Goal: Transaction & Acquisition: Purchase product/service

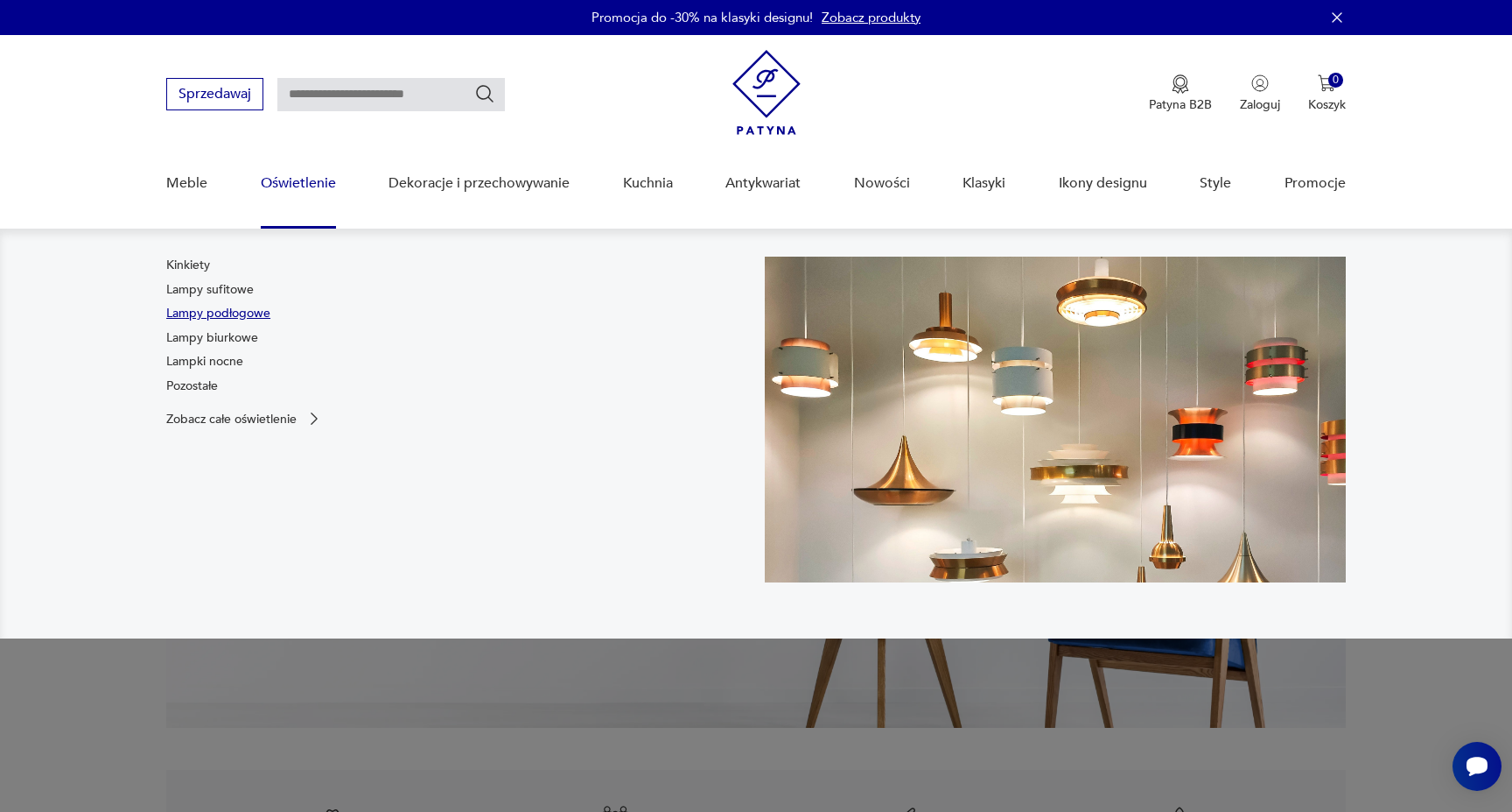
click at [251, 318] on link "Lampy podłogowe" at bounding box center [217, 313] width 104 height 17
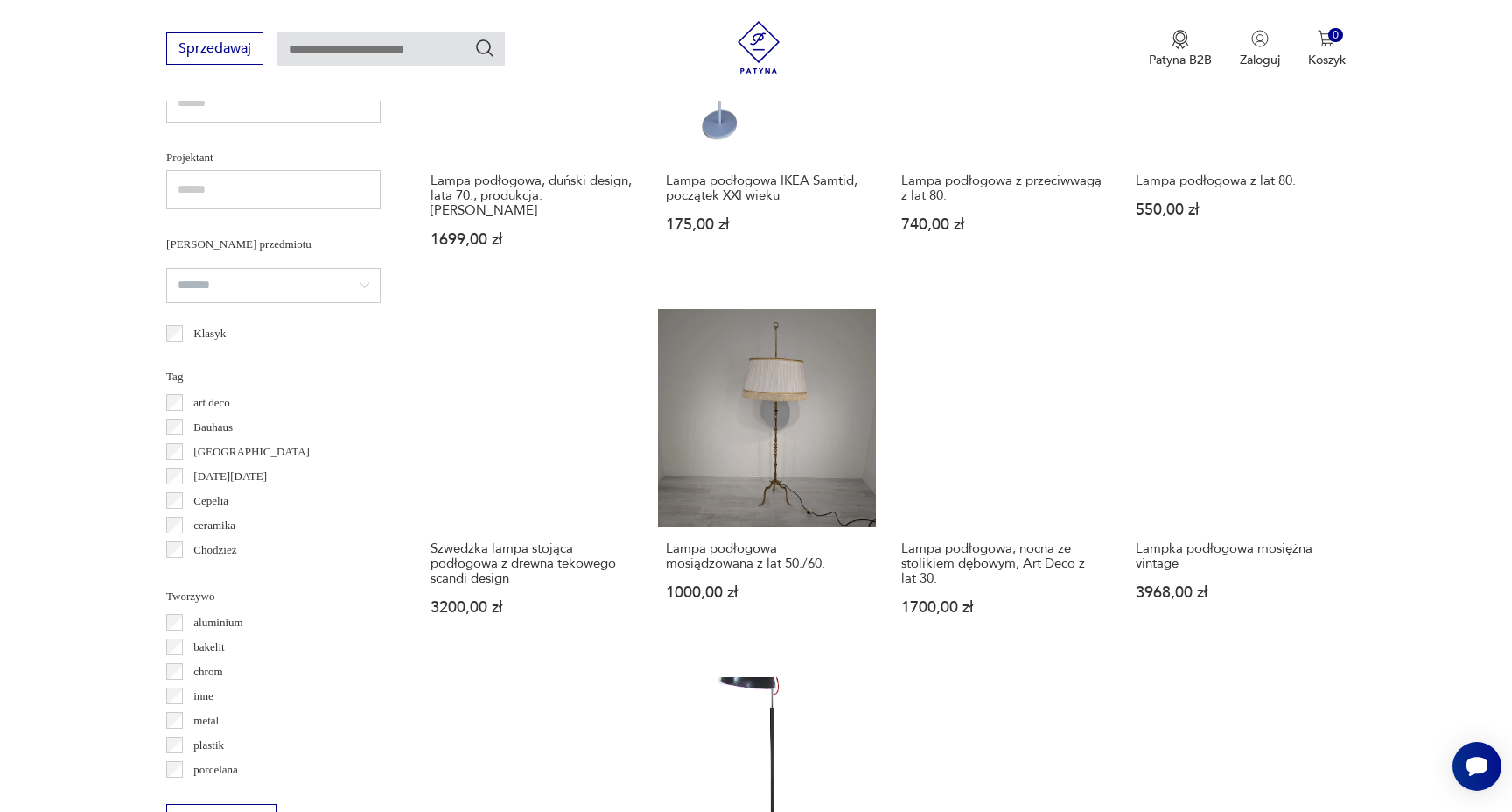
scroll to position [1150, 0]
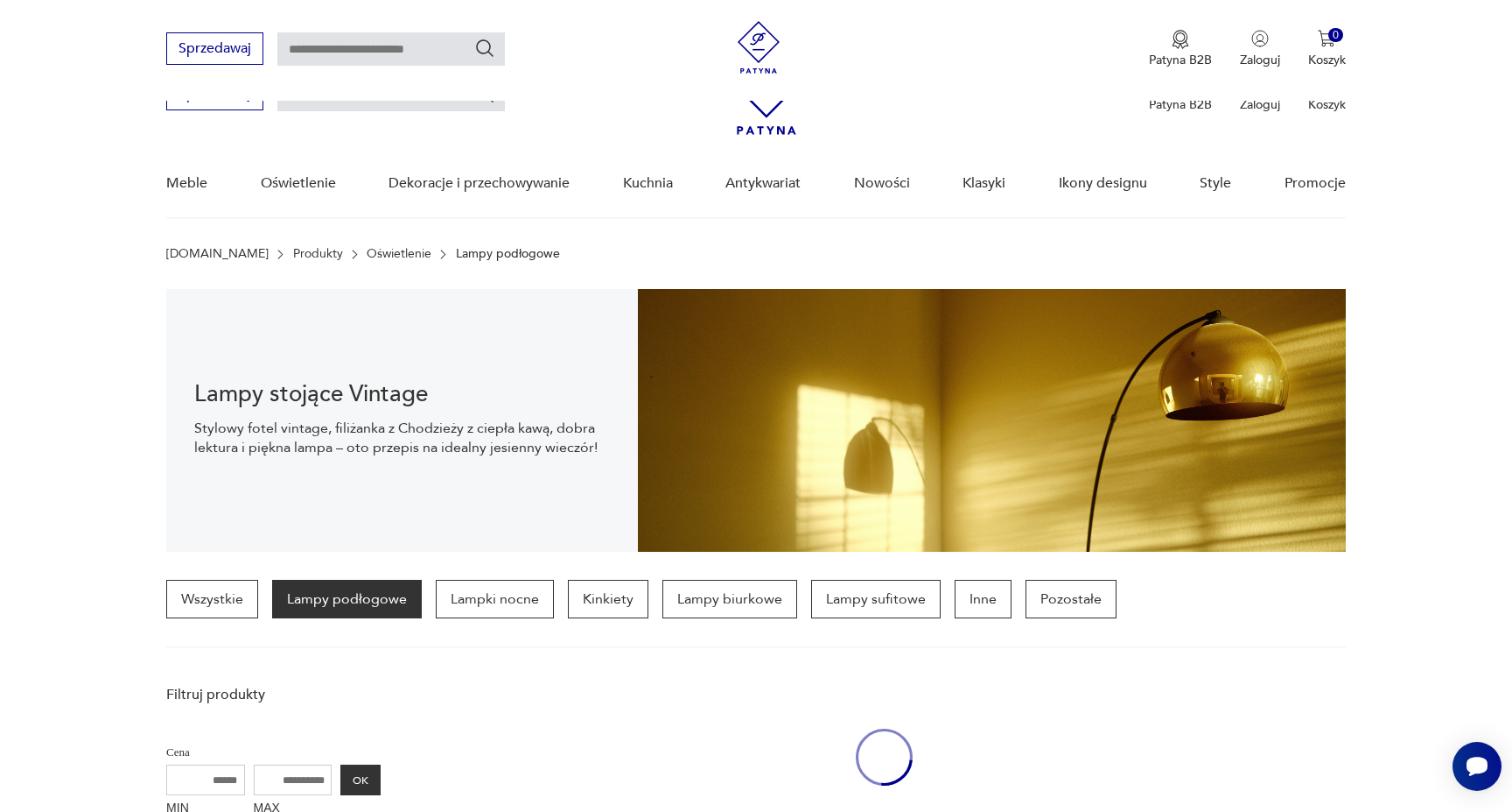
scroll to position [1150, 0]
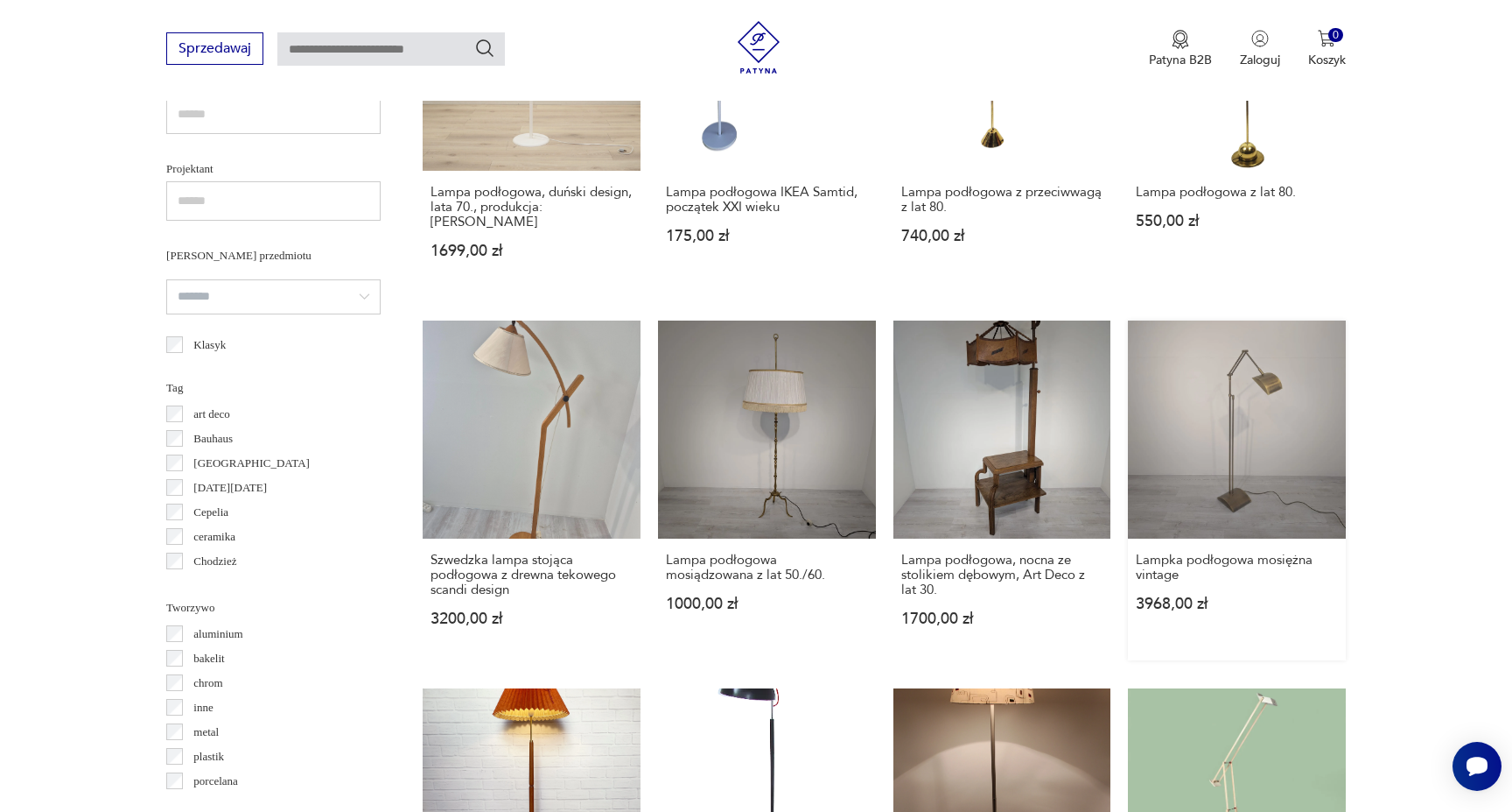
click at [1129, 345] on link "Lampka podłogowa mosiężna vintage 3968,00 zł" at bounding box center [1237, 490] width 217 height 340
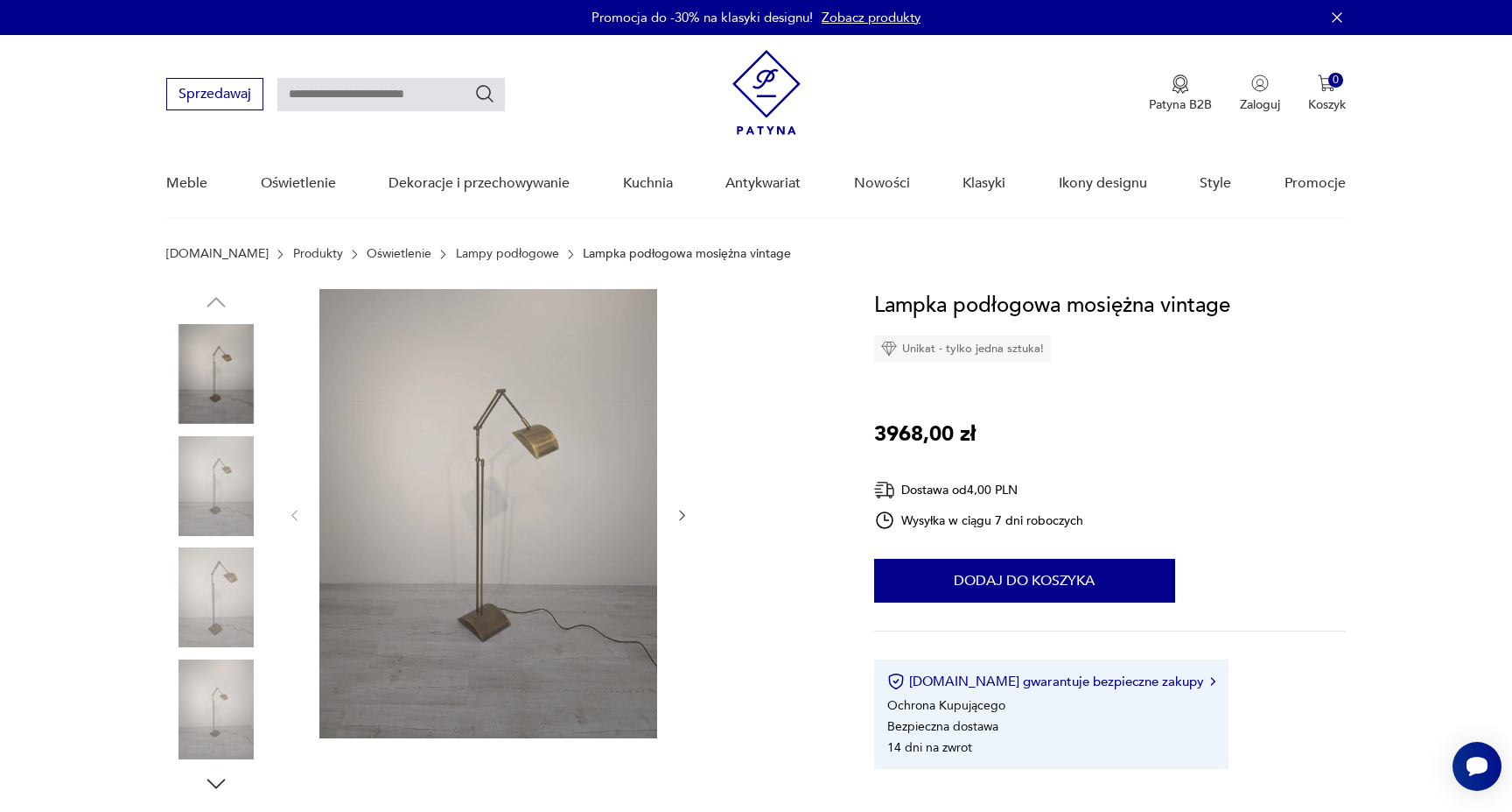
click at [686, 510] on icon "button" at bounding box center [682, 515] width 15 height 15
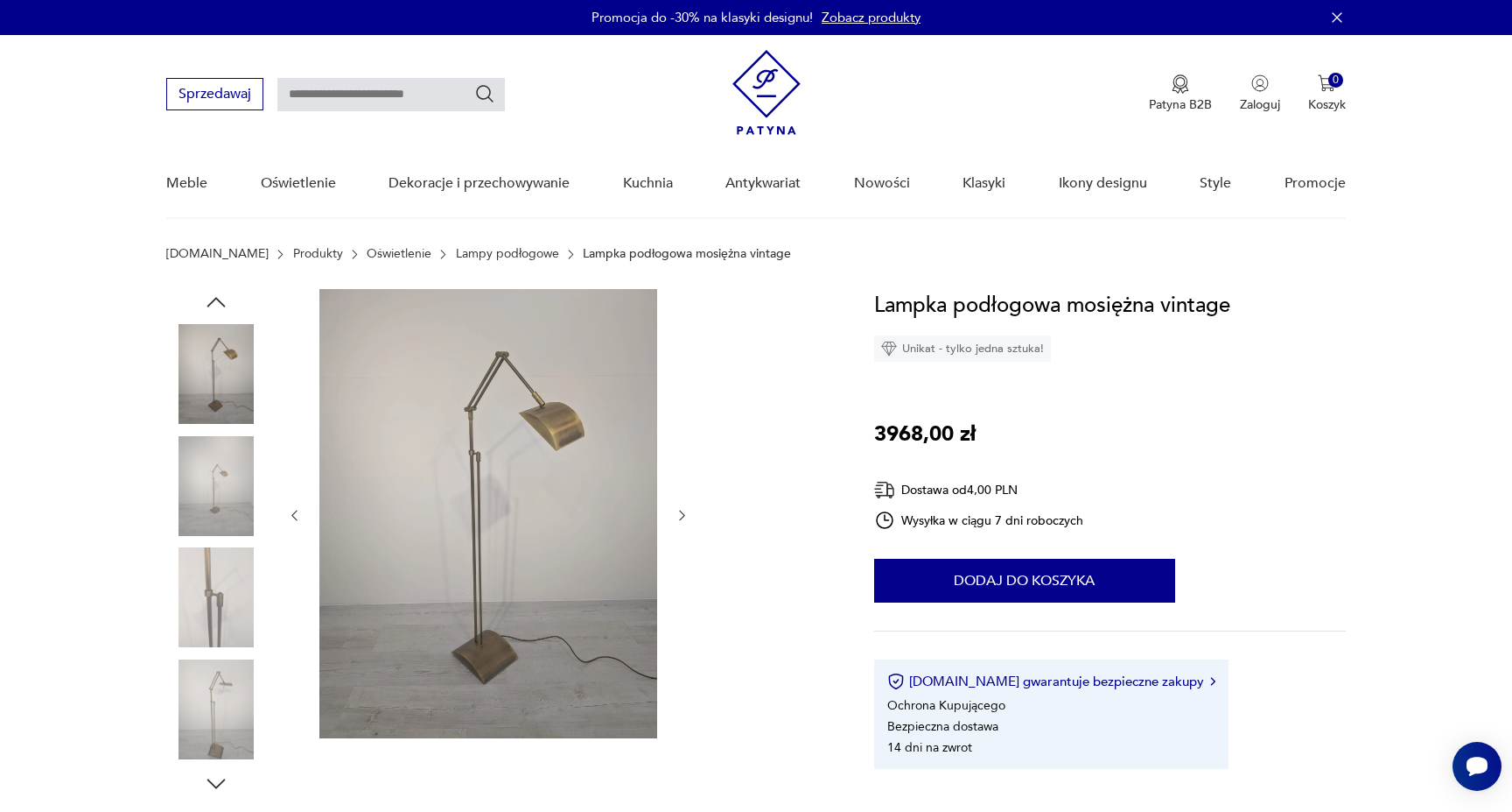
click at [686, 510] on icon "button" at bounding box center [682, 515] width 15 height 15
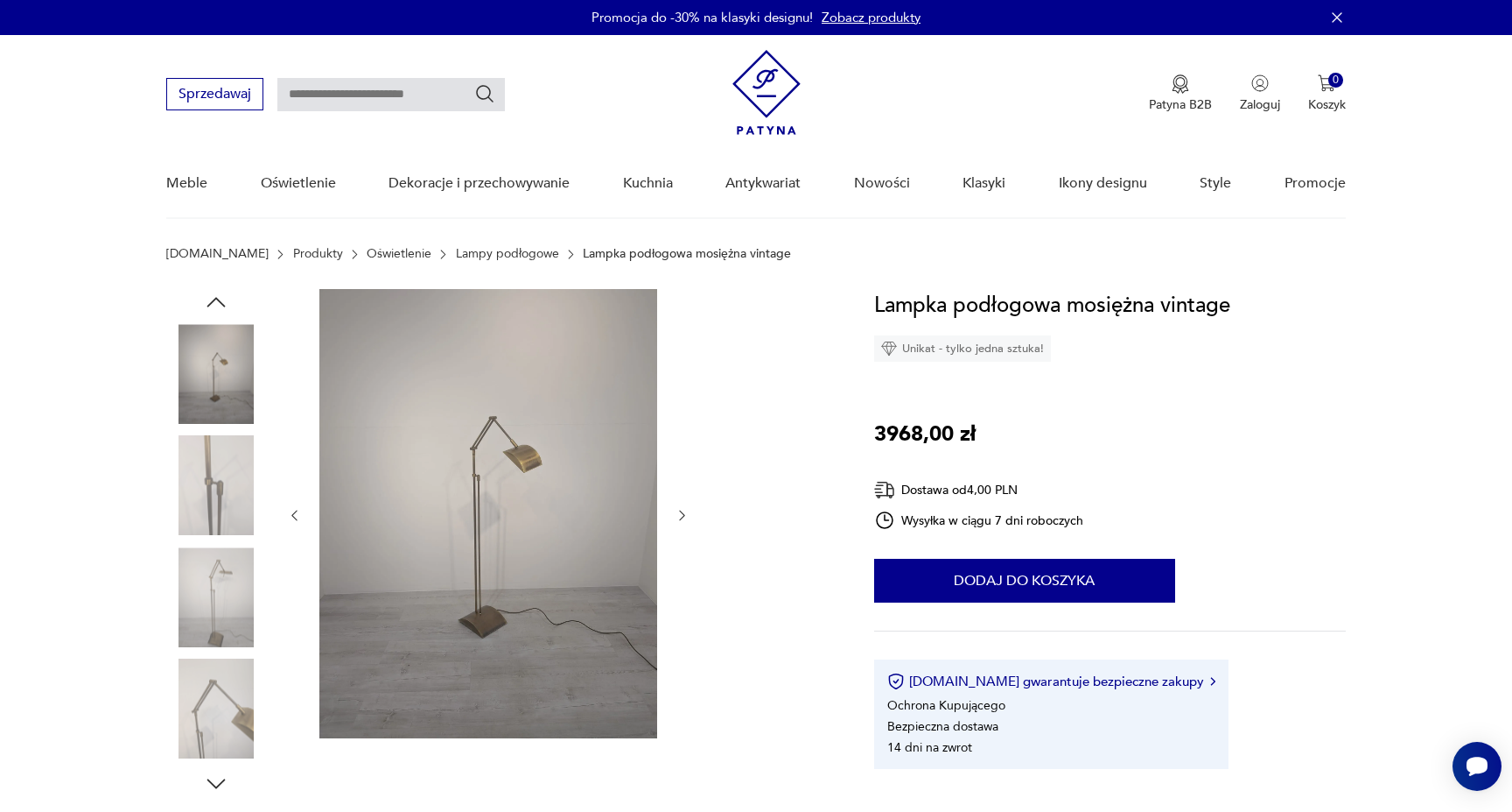
click at [686, 510] on icon "button" at bounding box center [682, 515] width 15 height 15
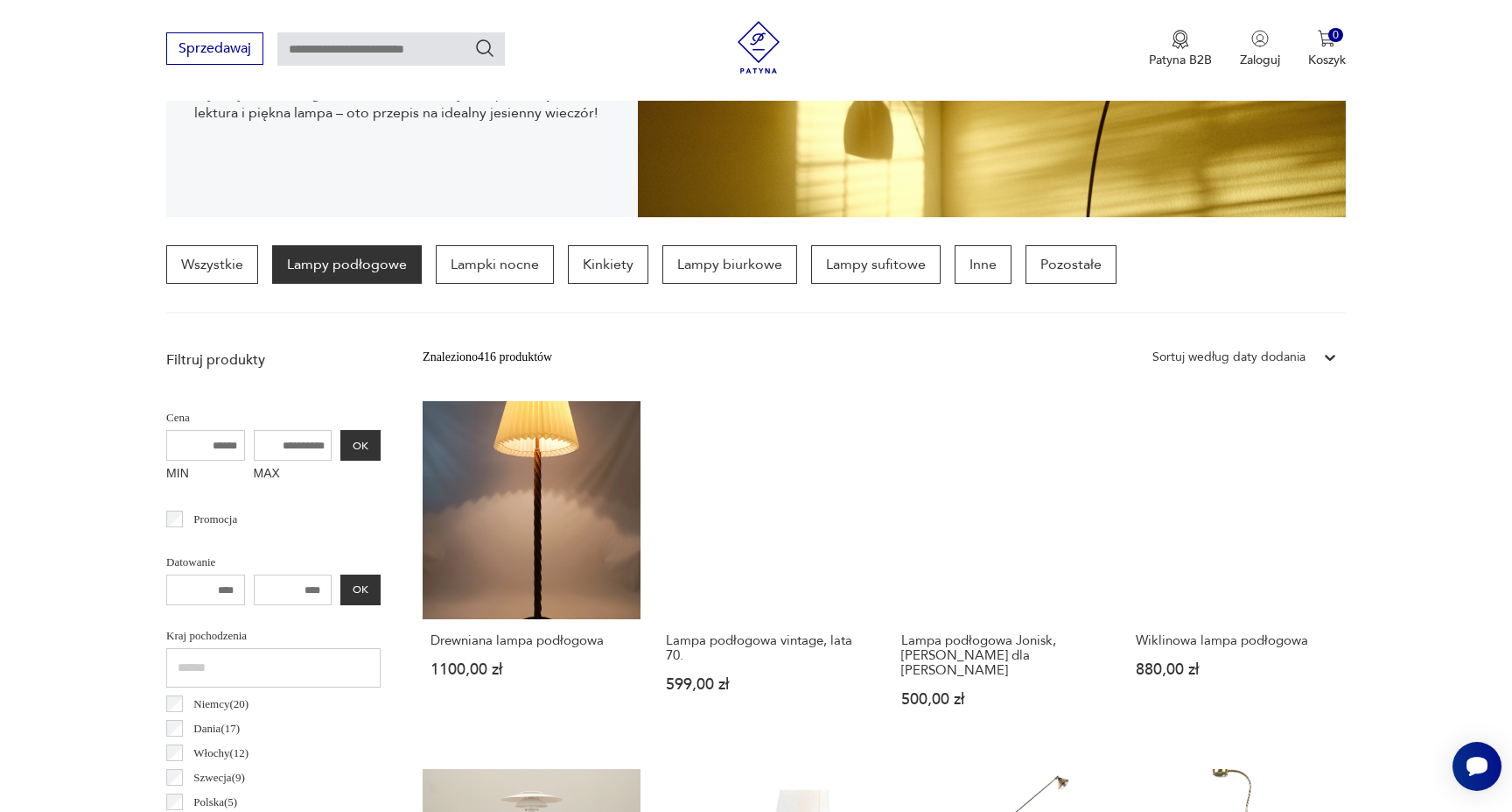
scroll to position [337, 0]
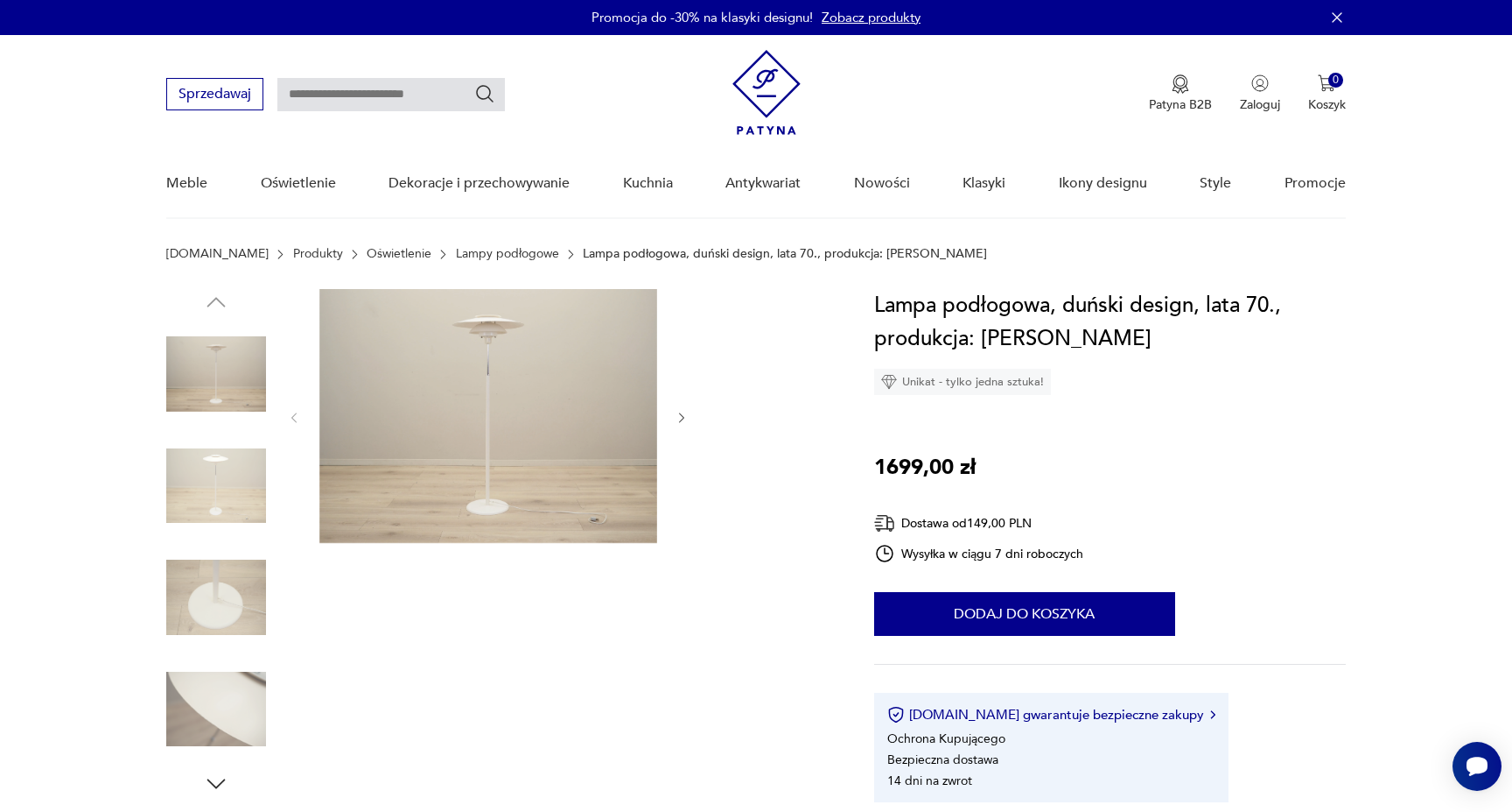
click at [678, 420] on icon "button" at bounding box center [682, 418] width 15 height 15
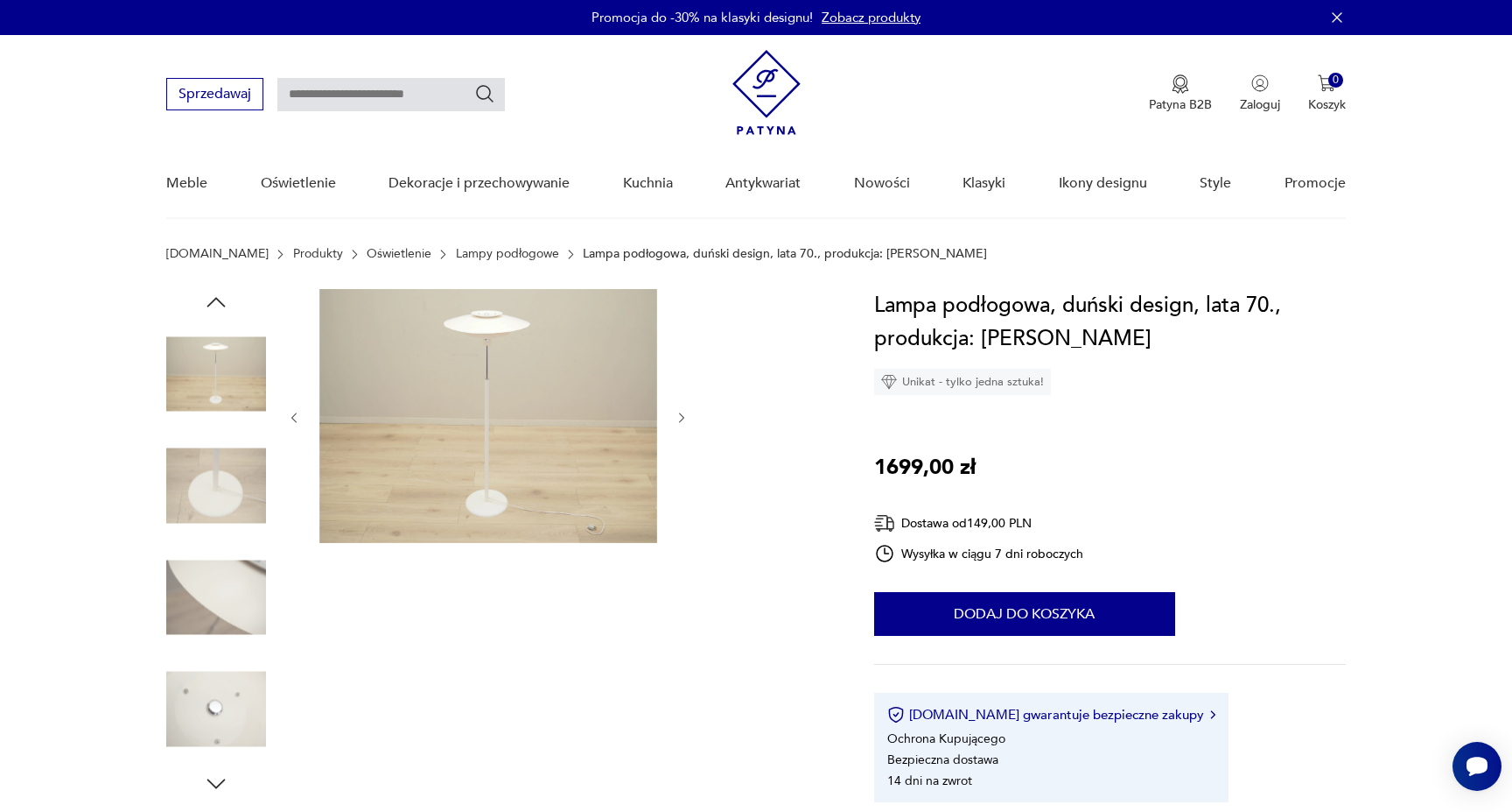
click at [678, 420] on icon "button" at bounding box center [682, 418] width 15 height 15
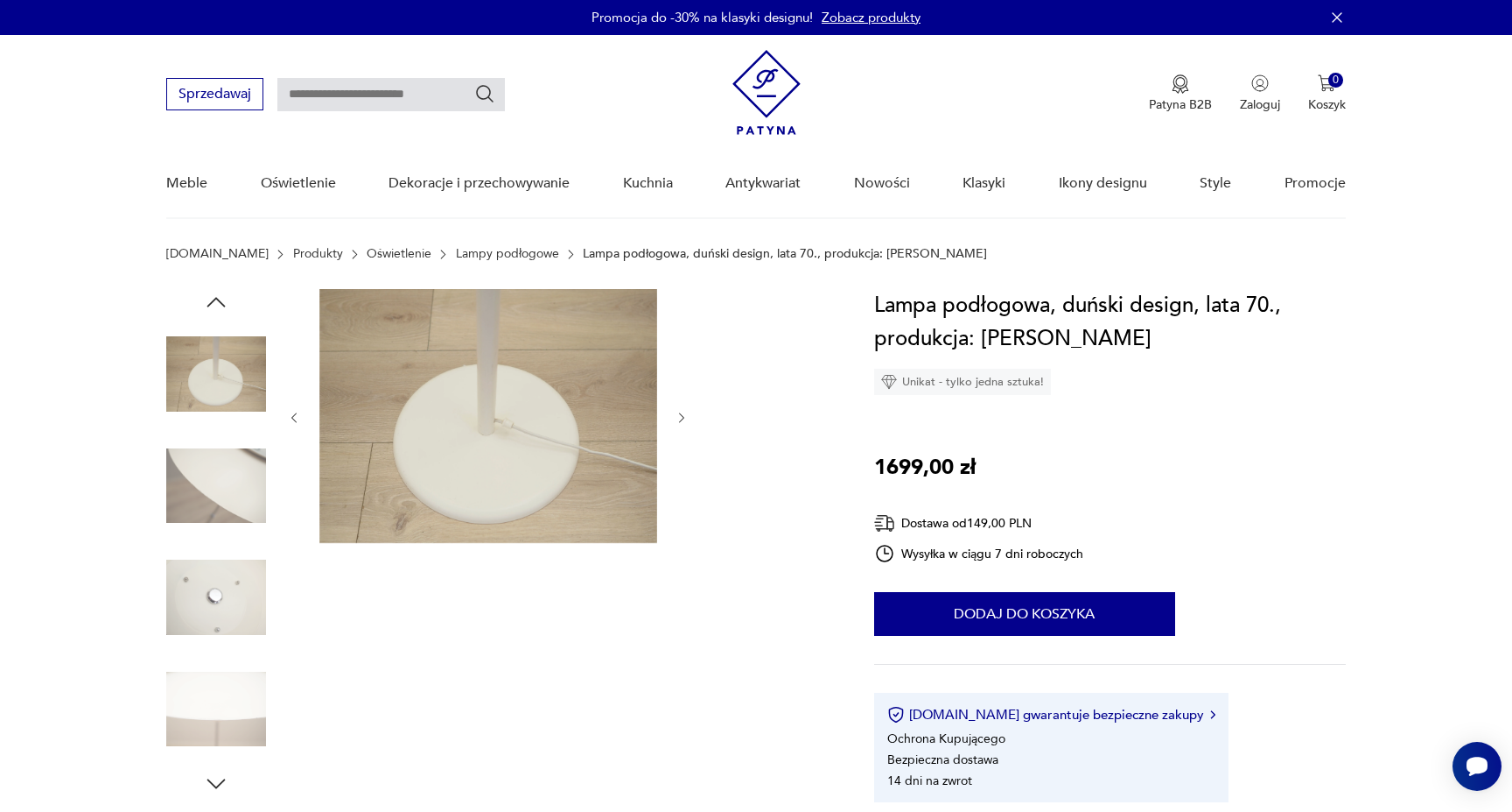
click at [678, 420] on icon "button" at bounding box center [682, 418] width 15 height 15
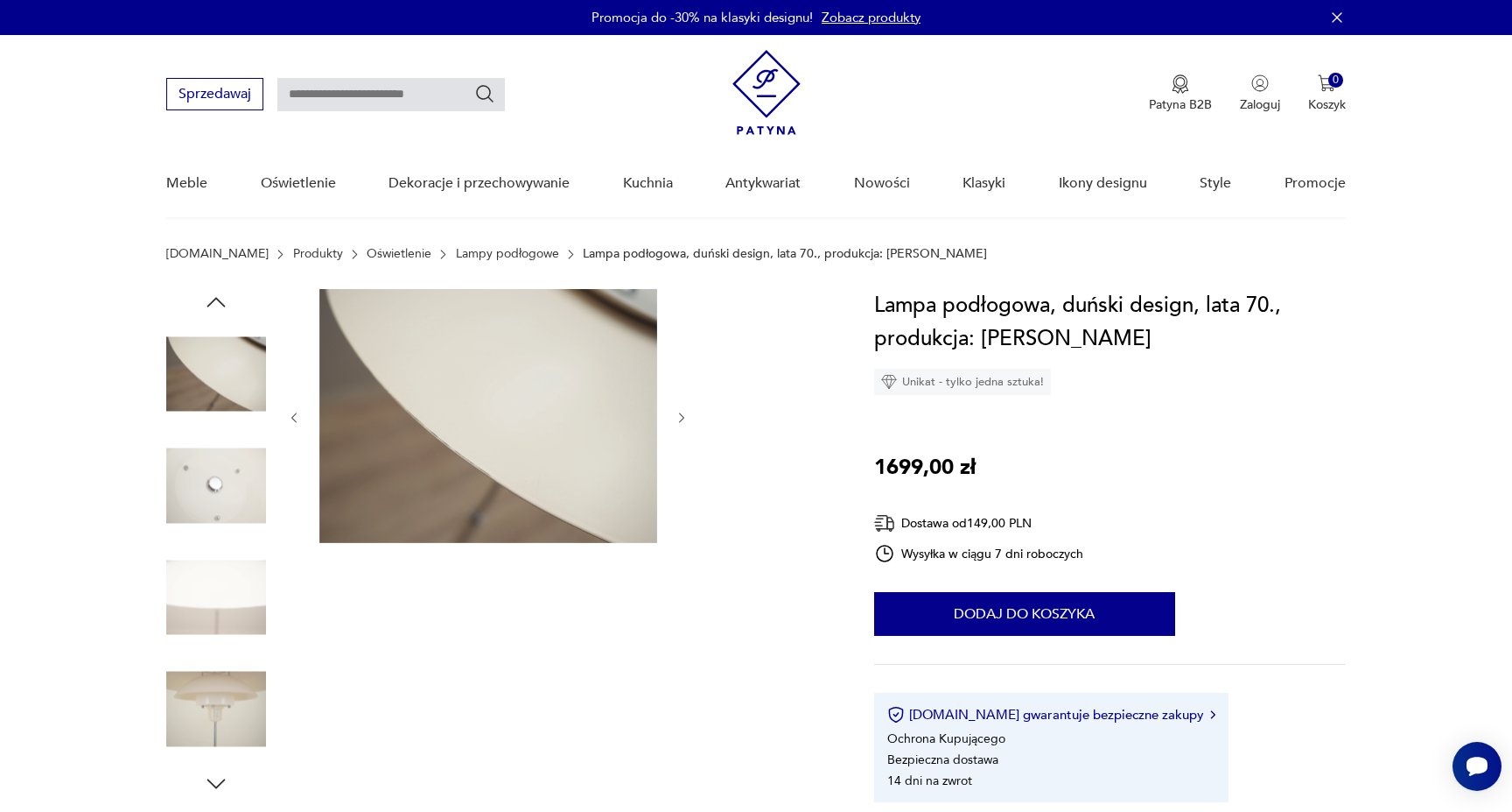
click at [678, 420] on icon "button" at bounding box center [682, 418] width 15 height 15
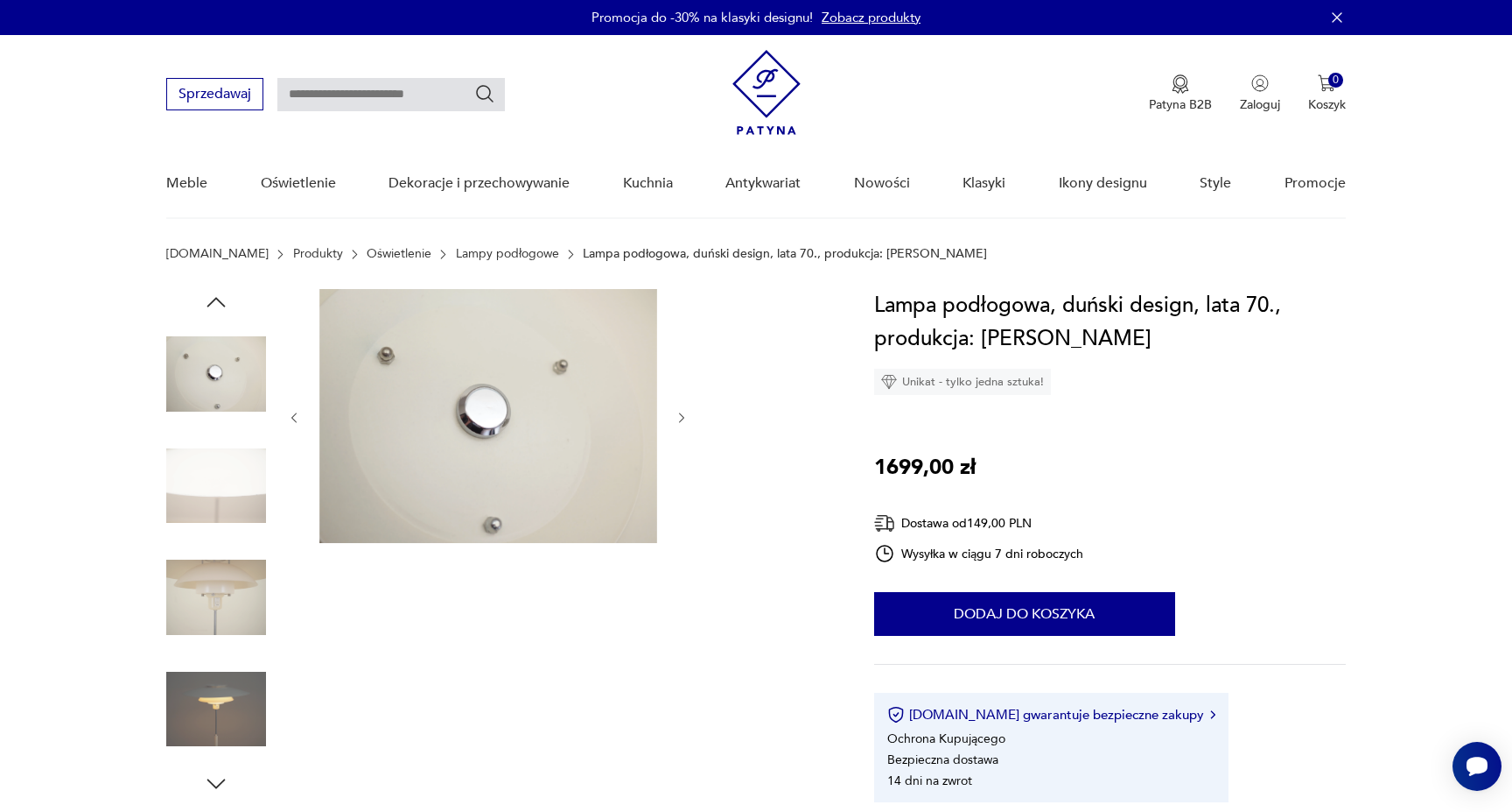
click at [678, 420] on icon "button" at bounding box center [682, 418] width 15 height 15
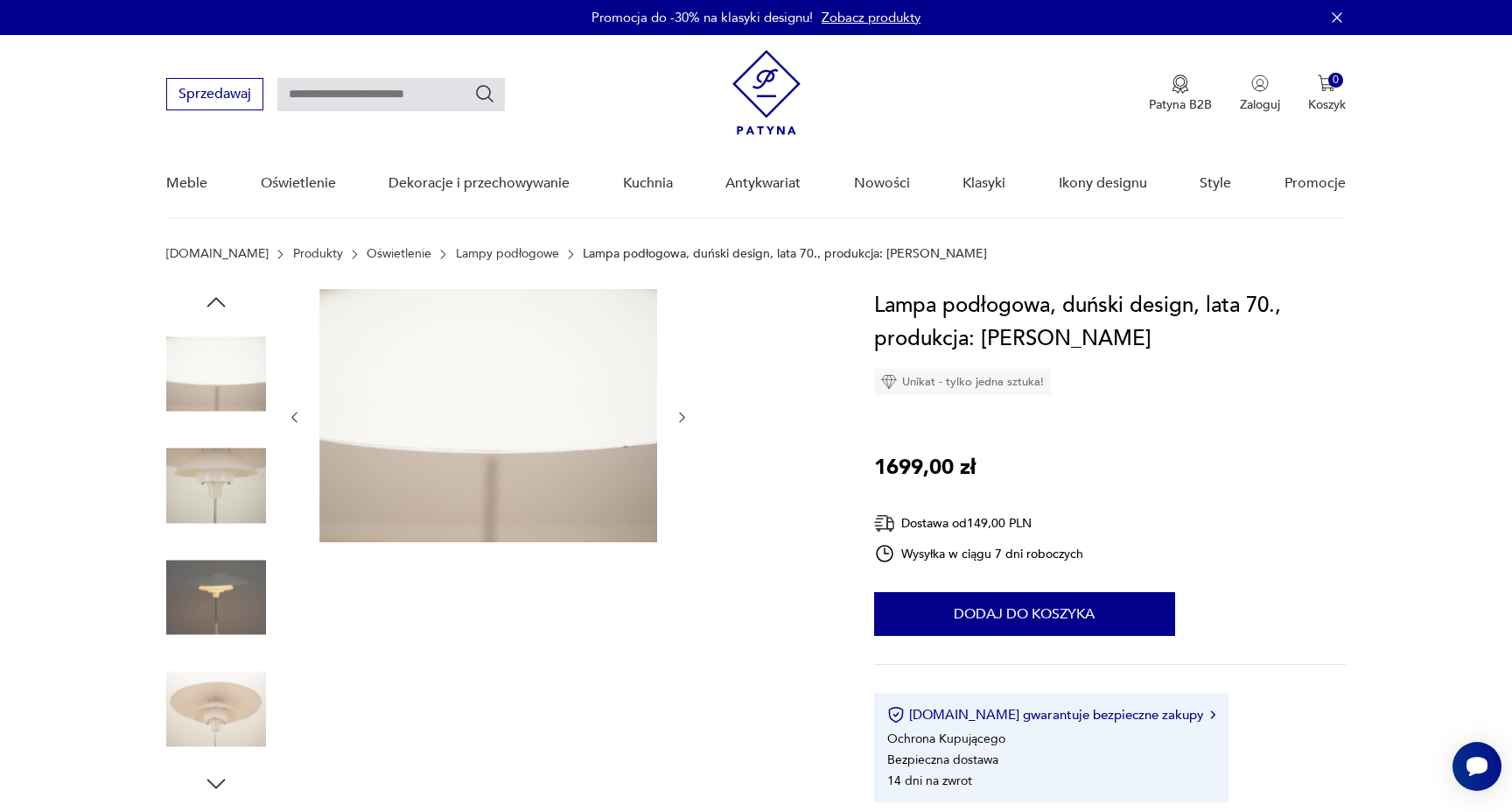
click at [678, 420] on icon "button" at bounding box center [682, 417] width 15 height 15
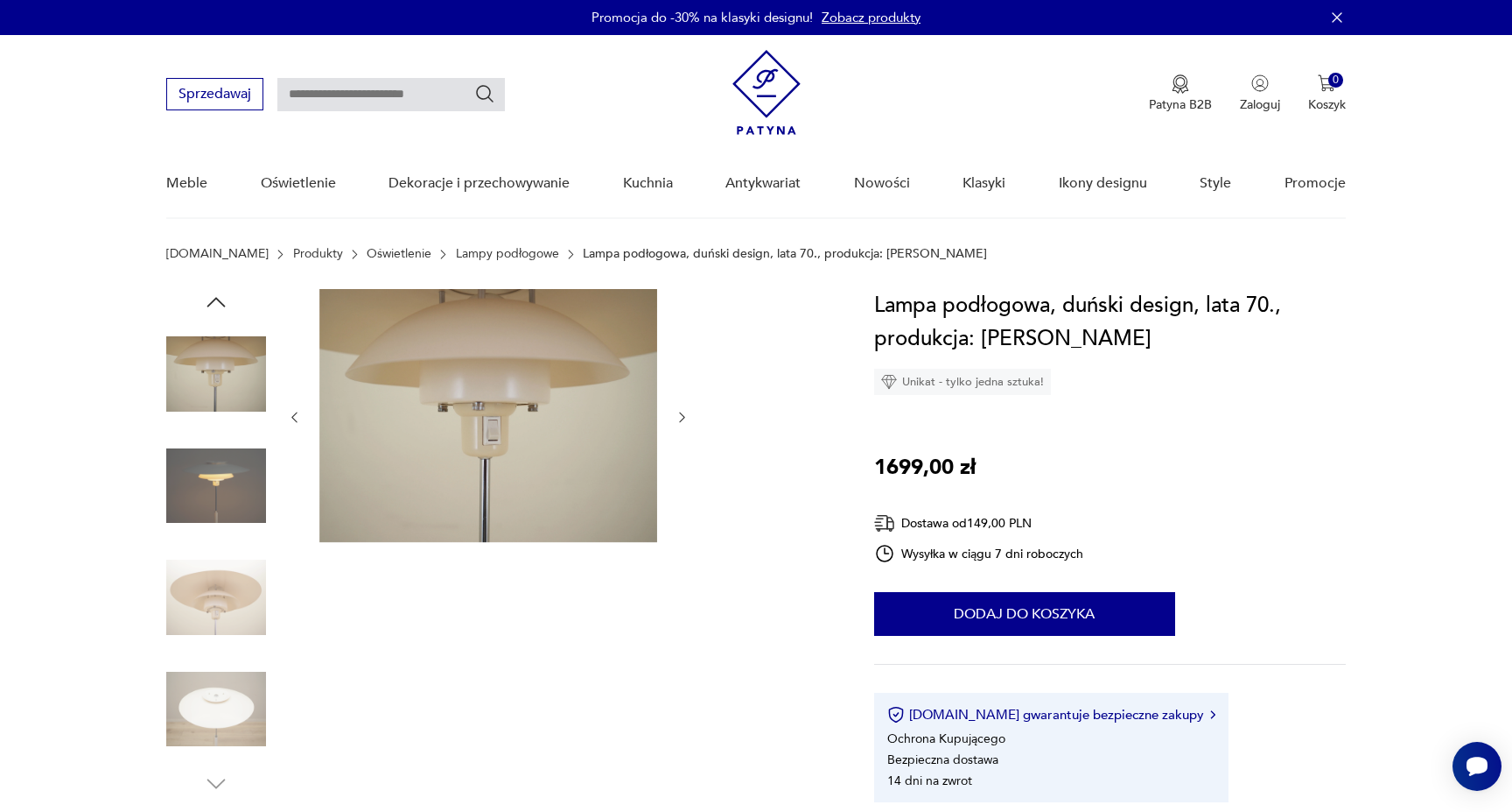
click at [678, 420] on icon "button" at bounding box center [682, 417] width 15 height 15
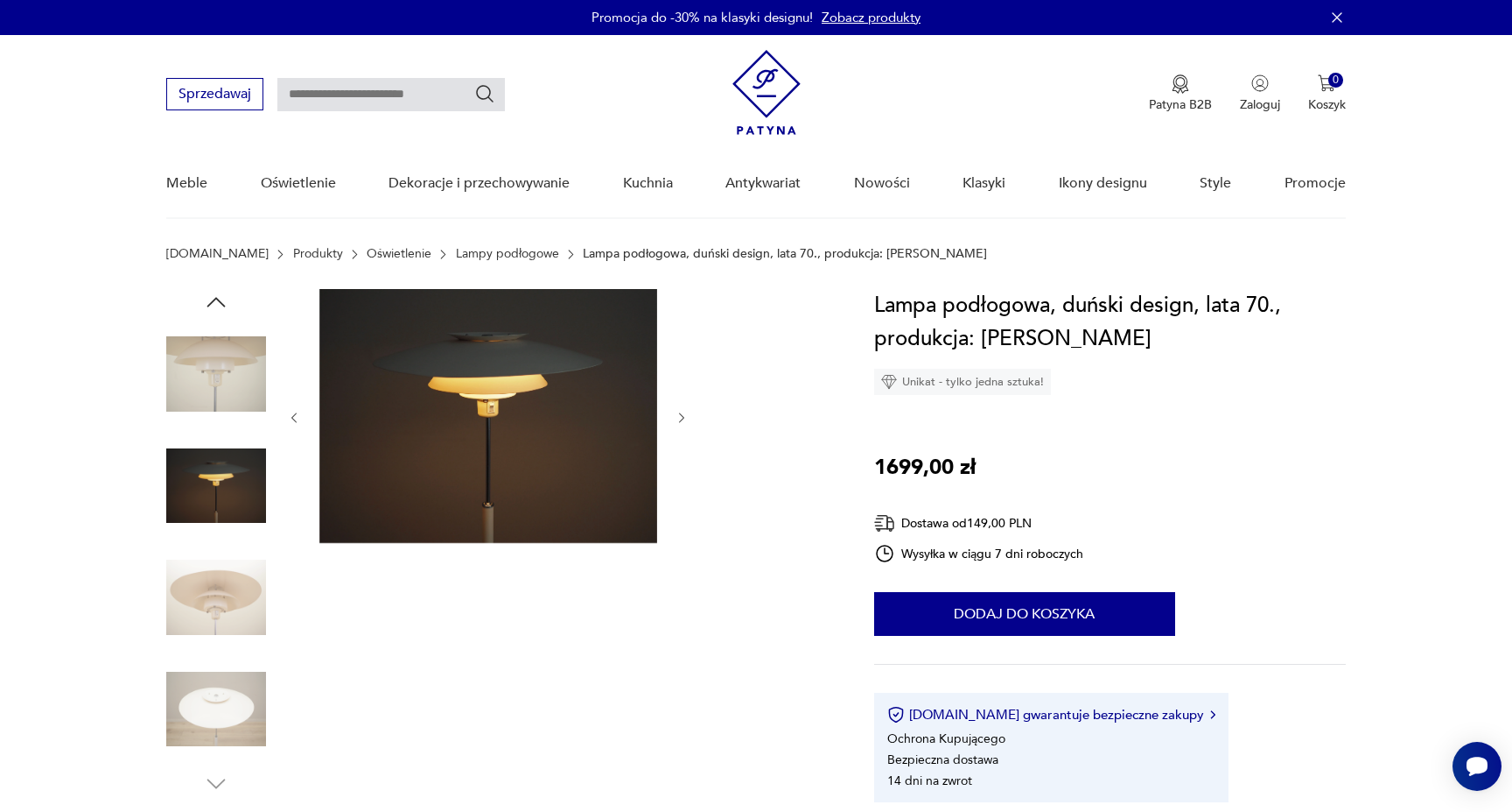
click at [207, 633] on img at bounding box center [216, 596] width 100 height 100
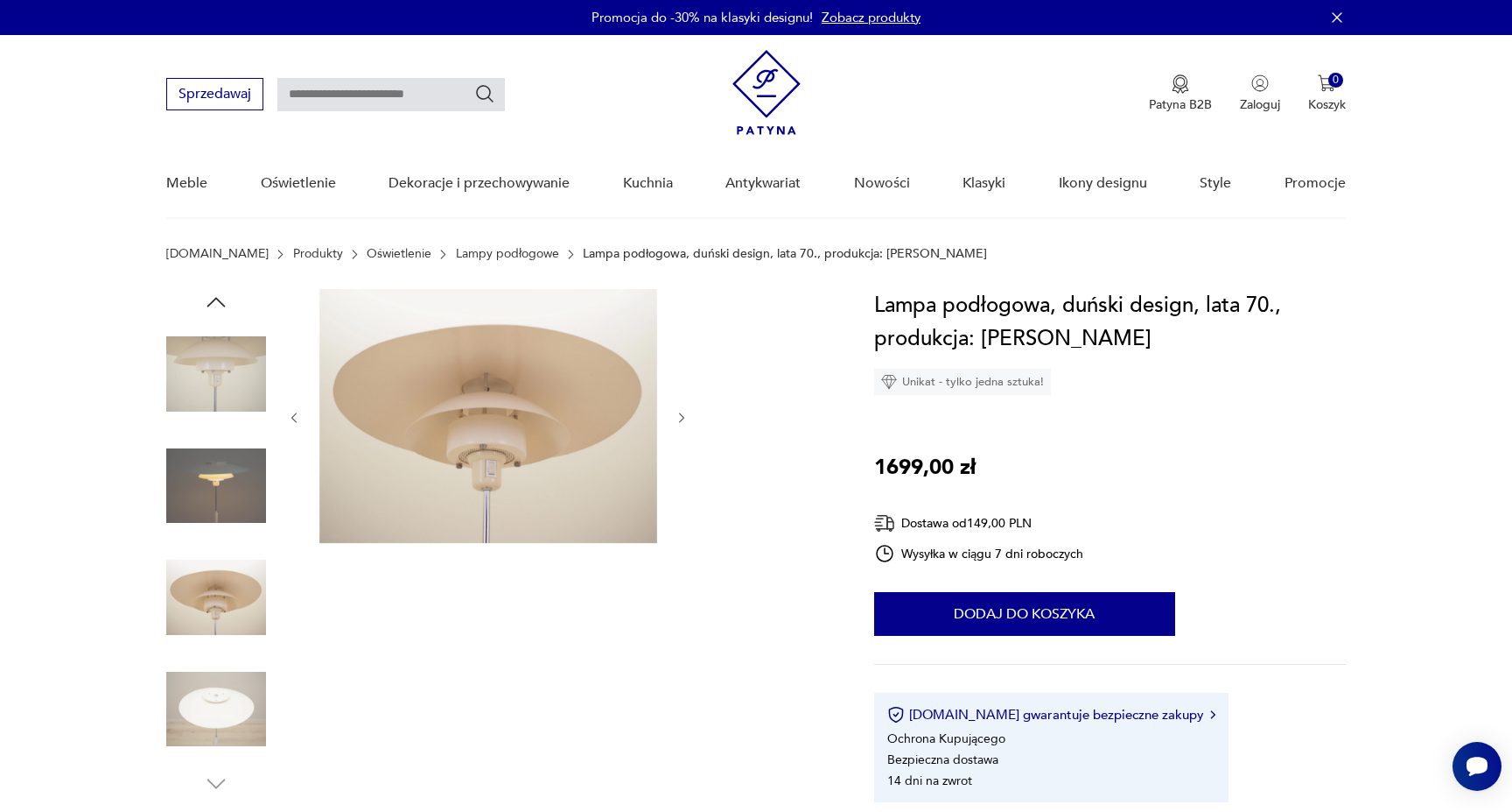
click at [225, 705] on img at bounding box center [216, 709] width 100 height 100
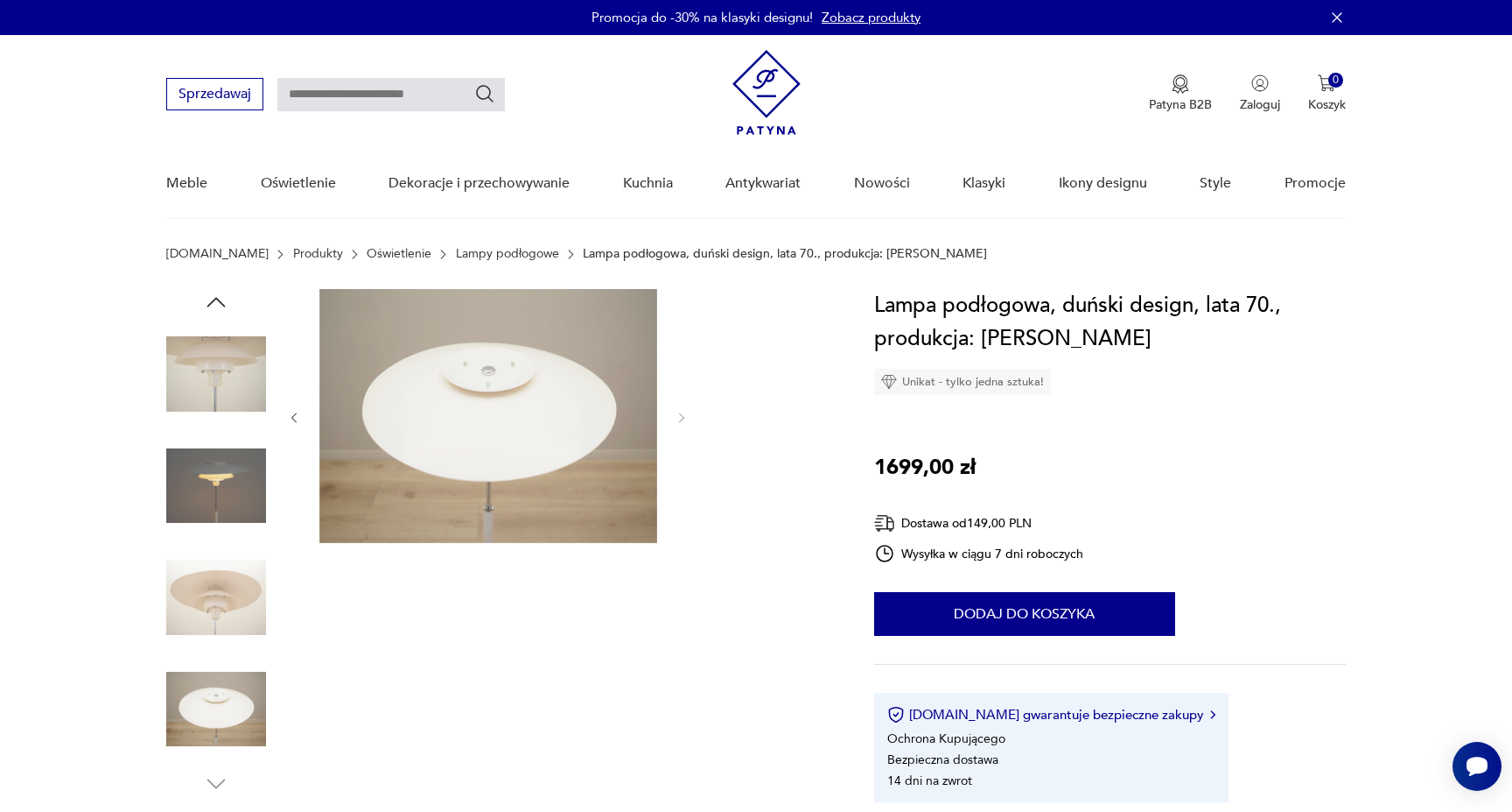
click at [255, 319] on div at bounding box center [216, 543] width 100 height 508
click at [242, 374] on img at bounding box center [216, 373] width 100 height 100
